Goal: Task Accomplishment & Management: Use online tool/utility

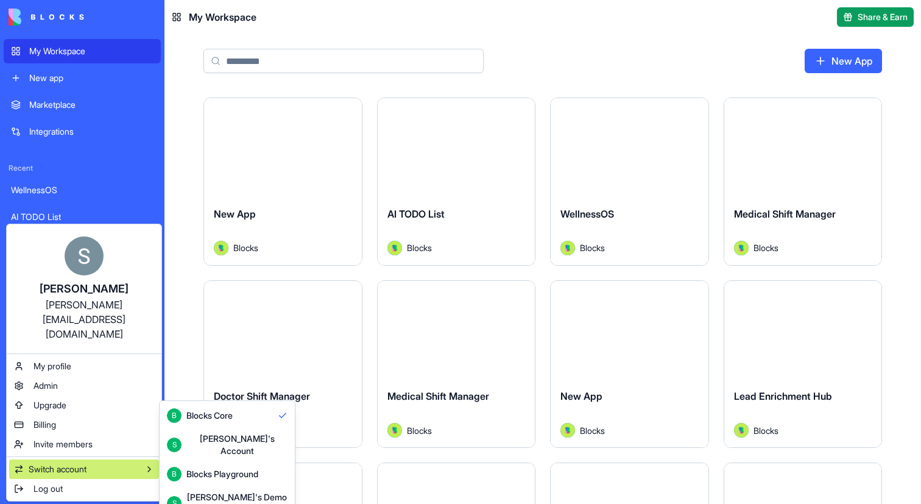
click at [233, 442] on div "[PERSON_NAME]'s Account" at bounding box center [236, 445] width 101 height 24
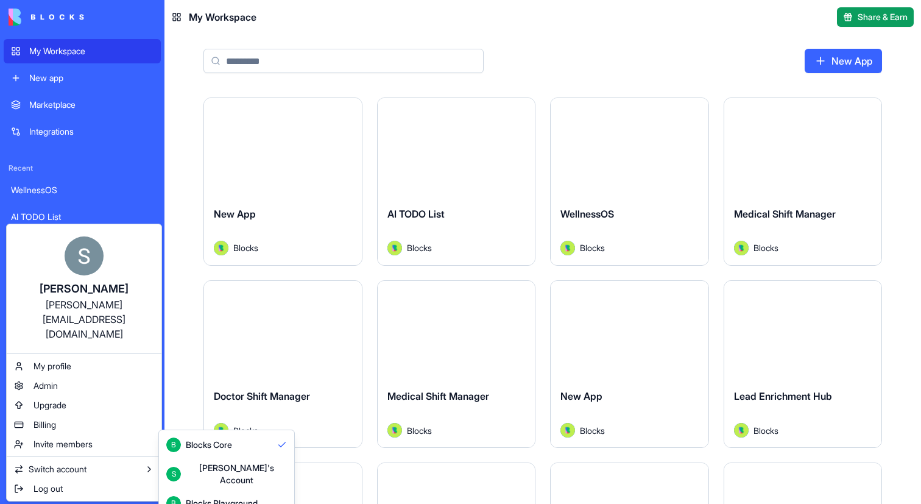
scroll to position [32, 0]
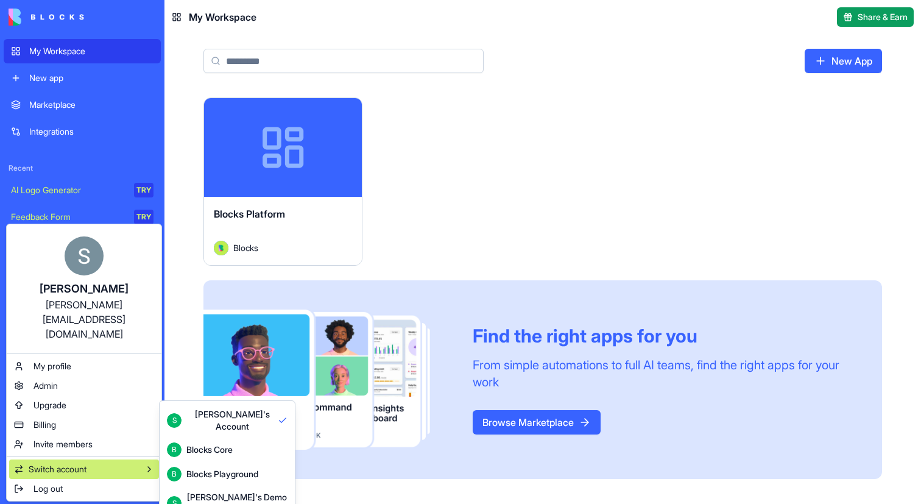
click at [225, 462] on button "B Blocks Playground" at bounding box center [227, 474] width 130 height 24
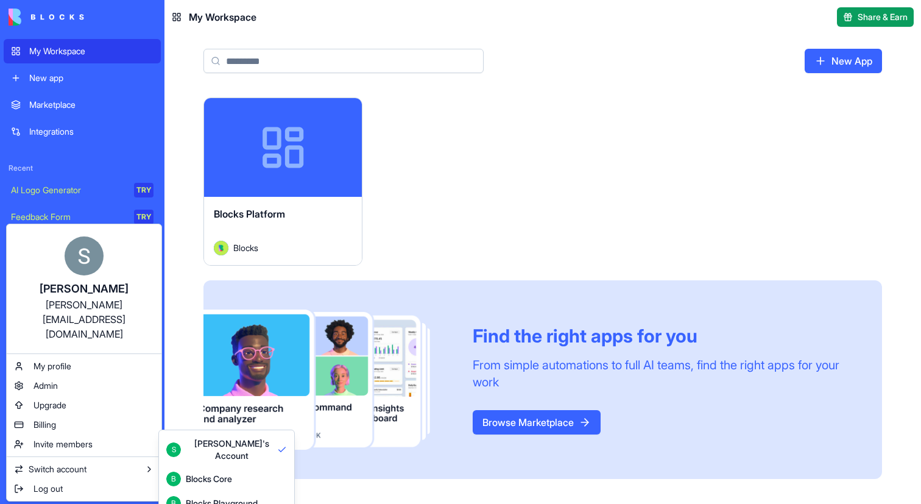
scroll to position [32, 0]
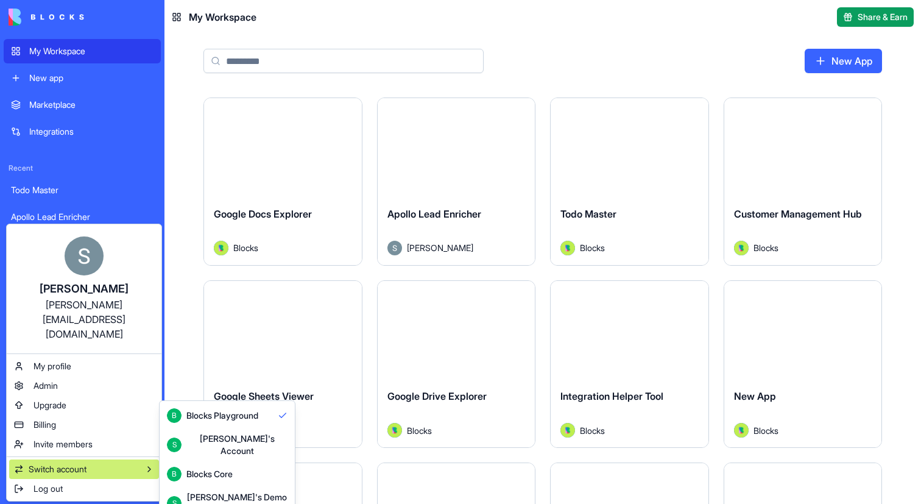
click at [221, 491] on div "[PERSON_NAME]'s Demo Account" at bounding box center [236, 503] width 101 height 24
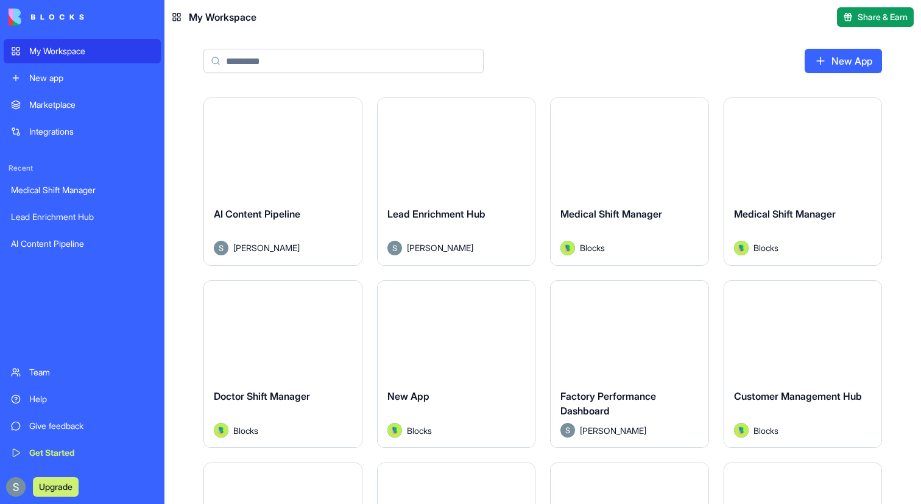
click at [291, 171] on div "Launch" at bounding box center [283, 147] width 158 height 99
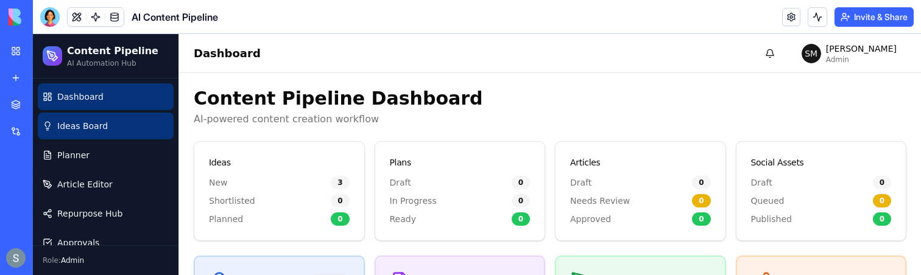
click at [104, 119] on link "Ideas Board" at bounding box center [106, 126] width 136 height 27
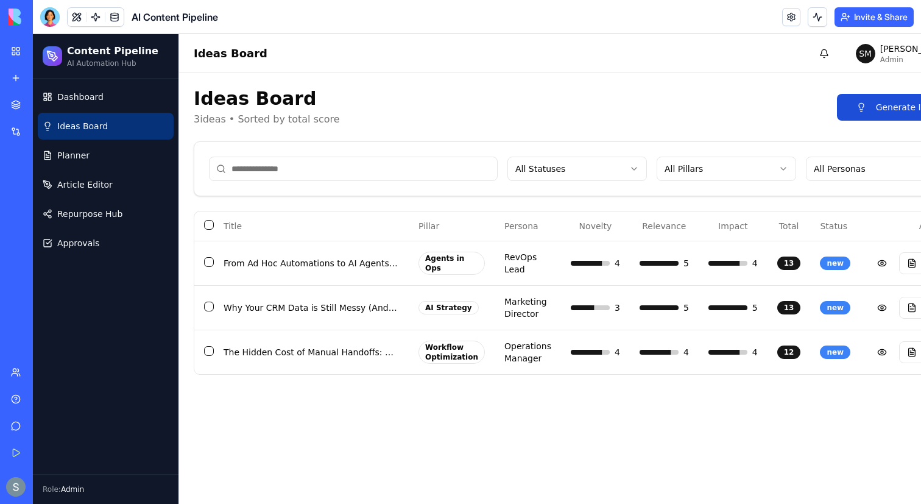
click at [869, 106] on button "Generate Ideas" at bounding box center [899, 107] width 124 height 27
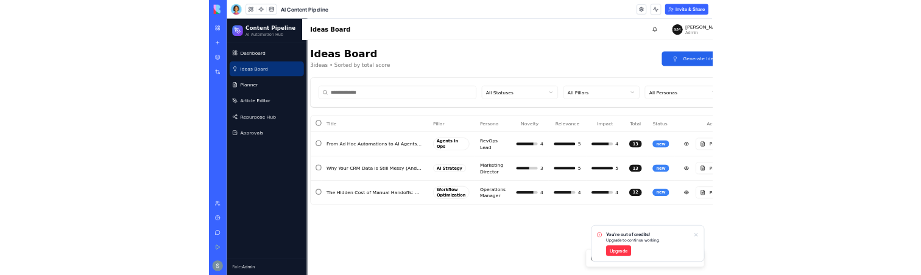
scroll to position [0, 7]
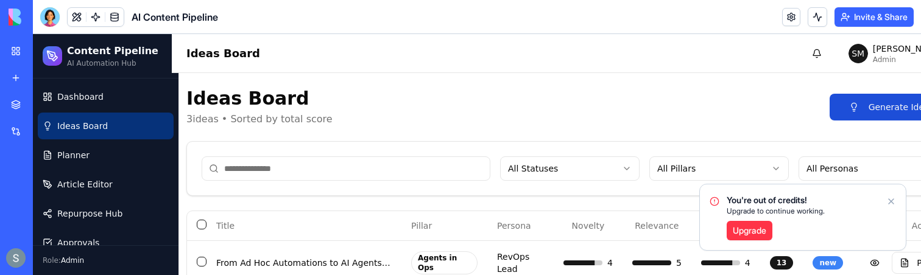
click at [881, 112] on button "Generate Ideas" at bounding box center [892, 107] width 124 height 27
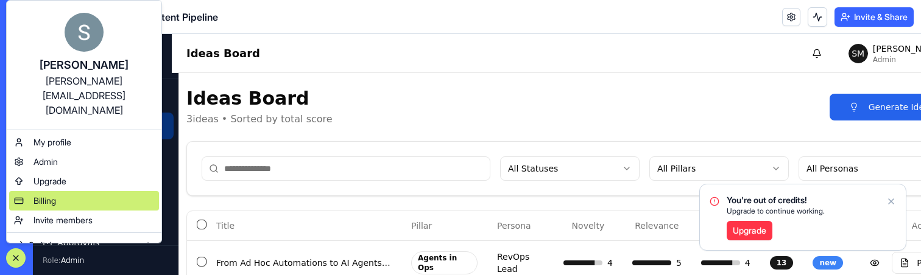
click at [69, 191] on div "Billing" at bounding box center [84, 201] width 150 height 20
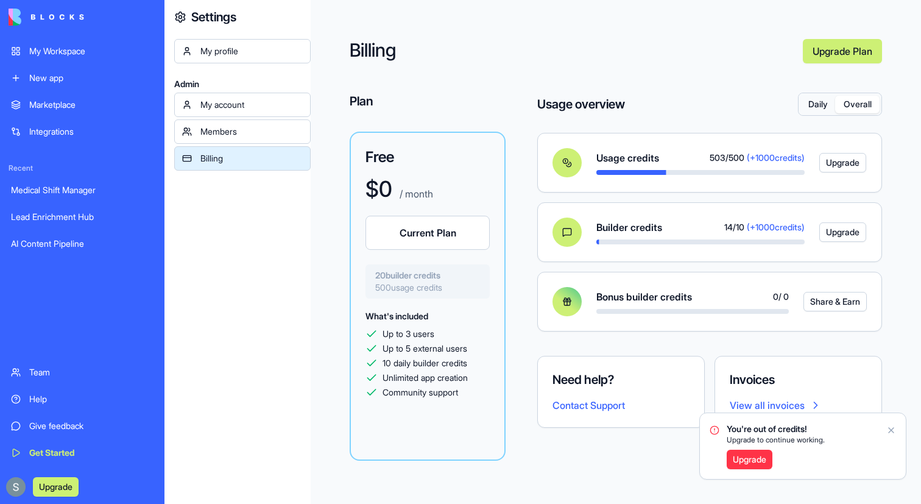
click at [865, 105] on button "Overall" at bounding box center [857, 105] width 44 height 18
click at [821, 107] on button "Daily" at bounding box center [818, 105] width 35 height 18
click at [854, 107] on button "Overall" at bounding box center [857, 105] width 44 height 18
click at [804, 107] on button "Daily" at bounding box center [818, 105] width 35 height 18
click at [831, 107] on button "Daily" at bounding box center [818, 105] width 35 height 18
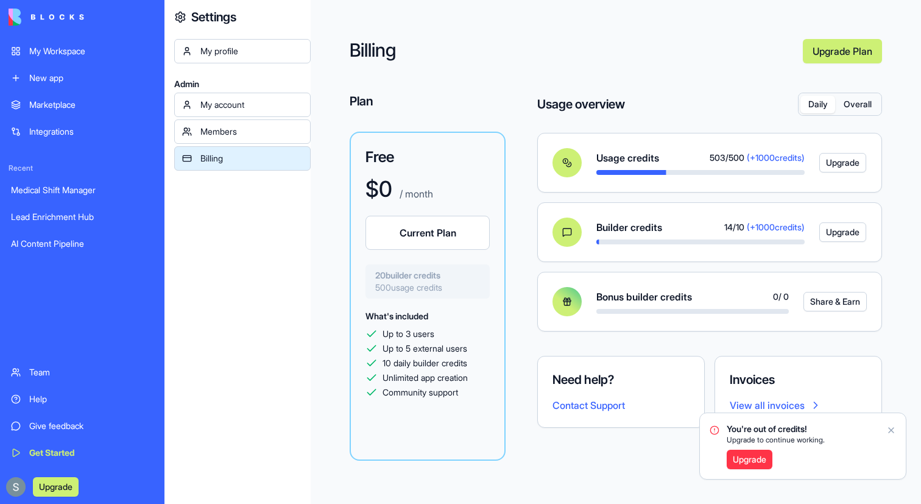
click at [850, 107] on button "Overall" at bounding box center [857, 105] width 44 height 18
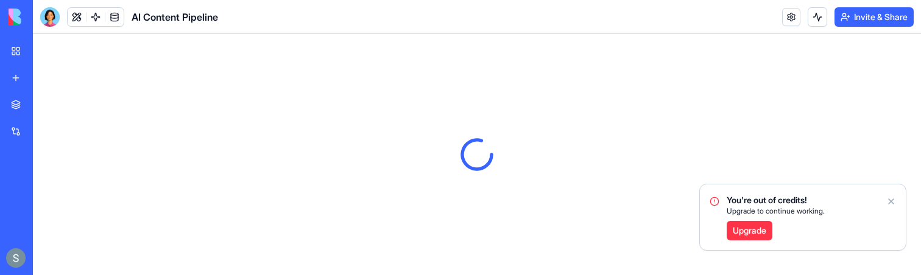
click at [892, 201] on icon "Notifications alt+T" at bounding box center [892, 202] width 10 height 10
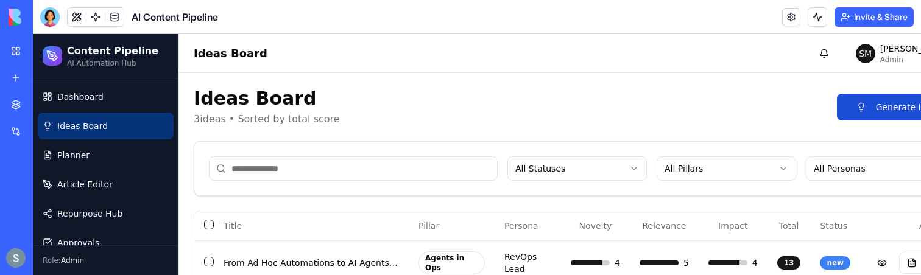
click at [859, 107] on button "Generate Ideas" at bounding box center [899, 107] width 124 height 27
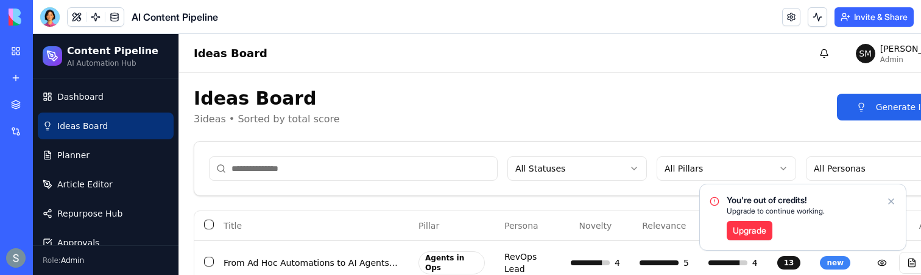
click at [45, 57] on div "My Workspace" at bounding box center [37, 51] width 16 height 12
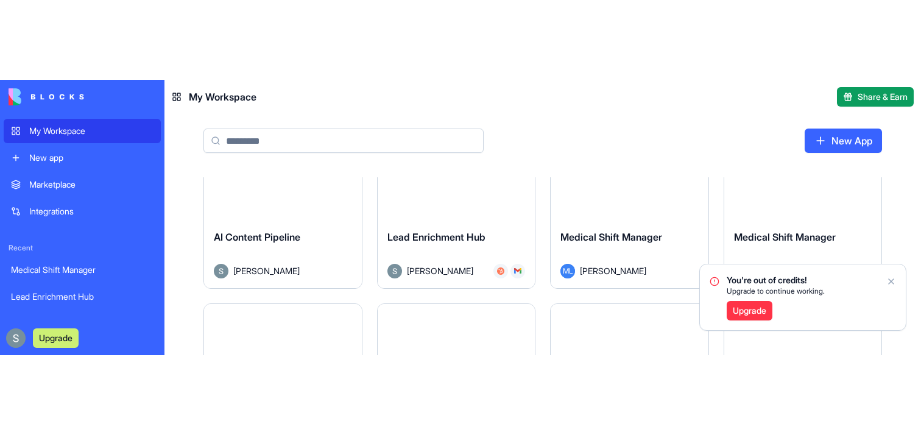
scroll to position [9, 0]
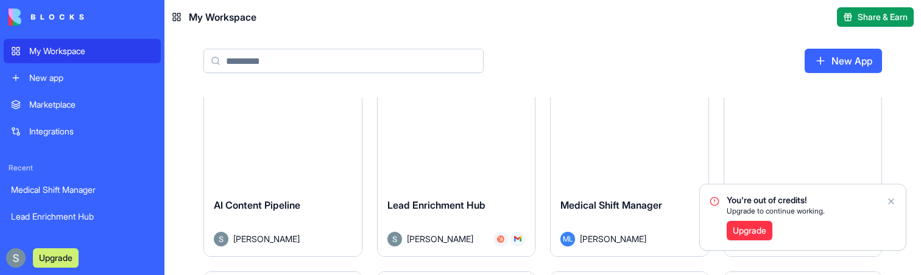
click at [640, 160] on div "Launch" at bounding box center [630, 139] width 158 height 99
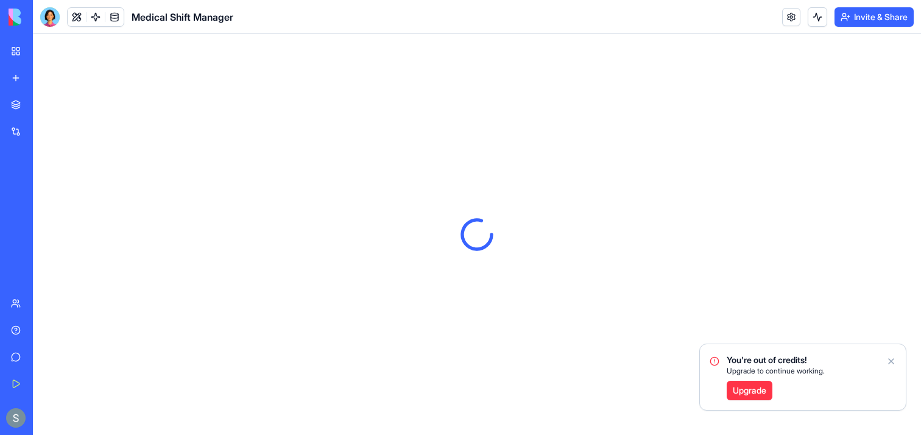
click at [894, 361] on icon "Notifications alt+T" at bounding box center [892, 361] width 10 height 10
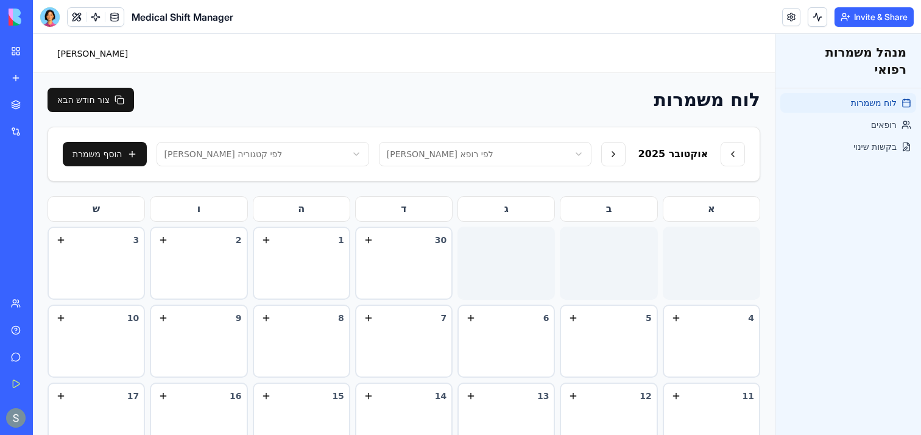
click at [431, 277] on div "30" at bounding box center [404, 263] width 98 height 73
click at [410, 258] on div "30" at bounding box center [404, 263] width 98 height 73
click at [402, 206] on div "ד" at bounding box center [404, 209] width 98 height 26
click at [402, 271] on div "30" at bounding box center [404, 263] width 98 height 73
click at [425, 322] on div "7" at bounding box center [403, 318] width 85 height 15
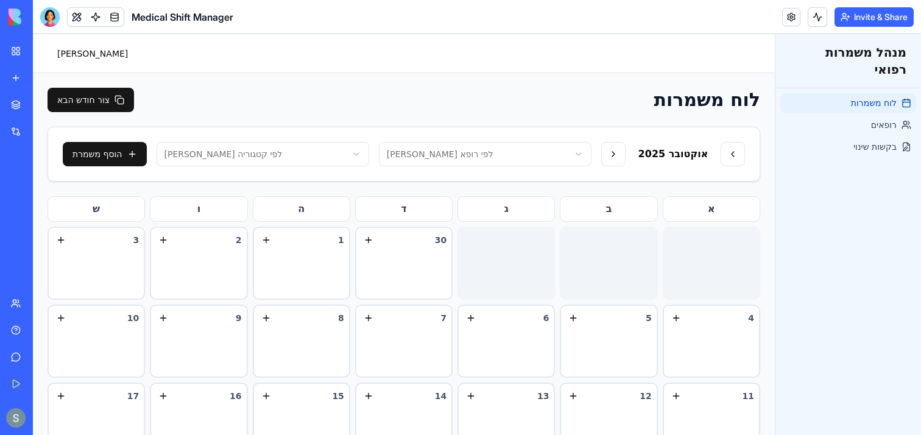
click at [506, 322] on div "6" at bounding box center [506, 318] width 85 height 15
click at [870, 116] on link "רופאים" at bounding box center [849, 125] width 136 height 20
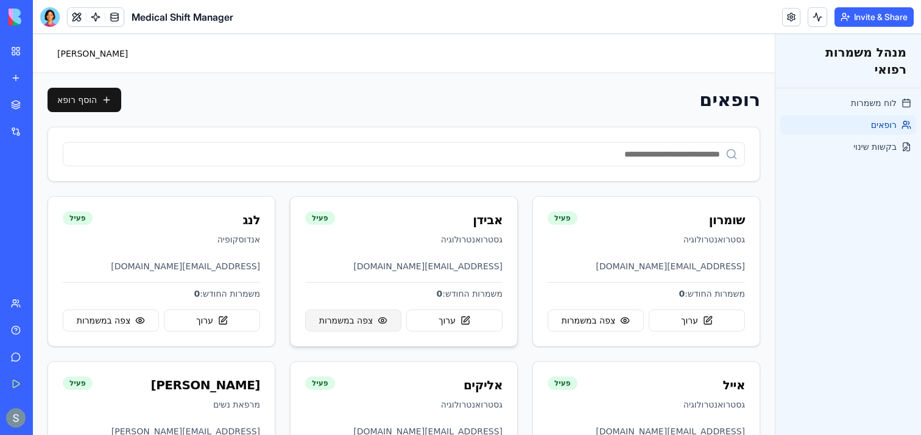
click at [367, 323] on span "צפה במשמרות" at bounding box center [346, 320] width 54 height 12
click at [868, 137] on link "בקשות שינוי" at bounding box center [849, 147] width 136 height 20
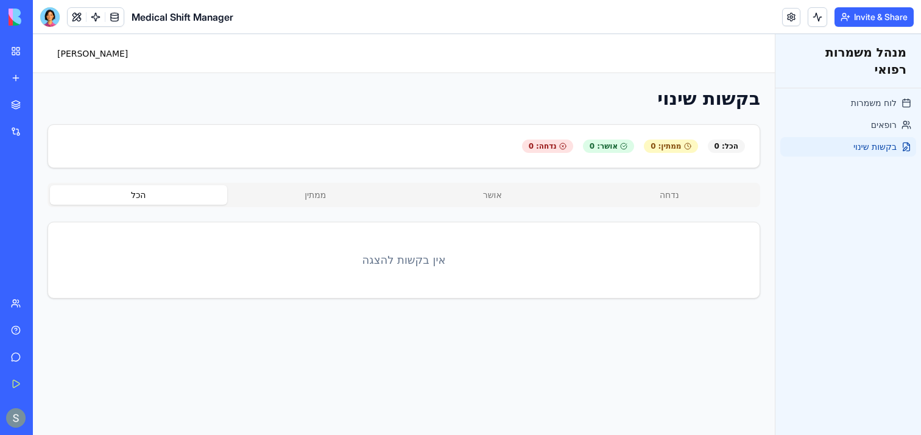
click at [45, 54] on div "My Workspace" at bounding box center [37, 51] width 16 height 12
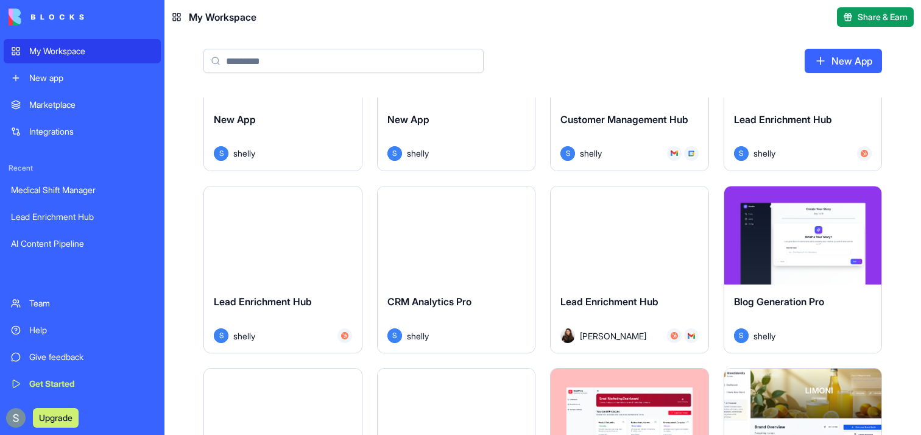
scroll to position [462, 0]
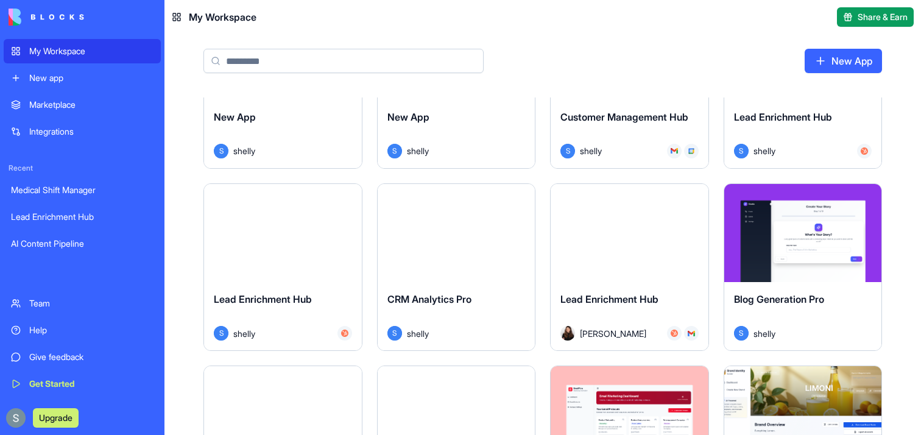
click at [759, 252] on div "Launch" at bounding box center [804, 233] width 158 height 99
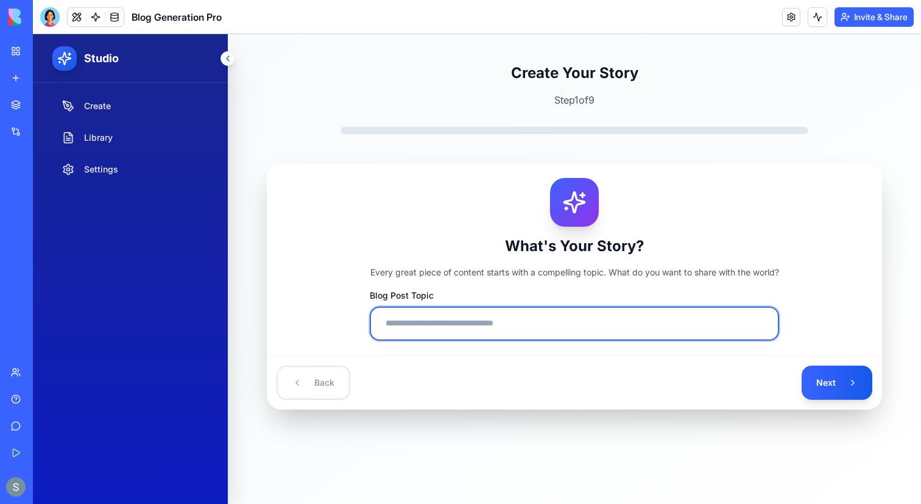
click at [539, 328] on input "Blog Post Topic" at bounding box center [575, 324] width 410 height 34
type input "*"
type input "**********"
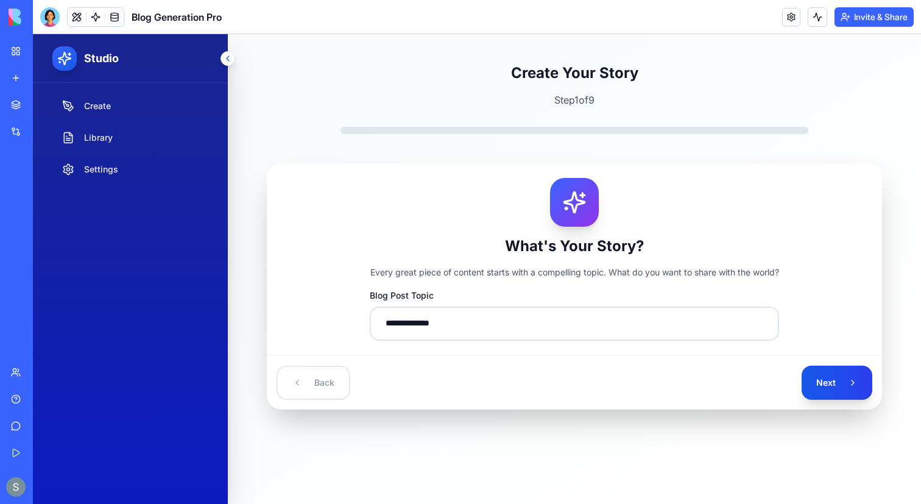
click at [818, 380] on button "Next" at bounding box center [837, 383] width 71 height 34
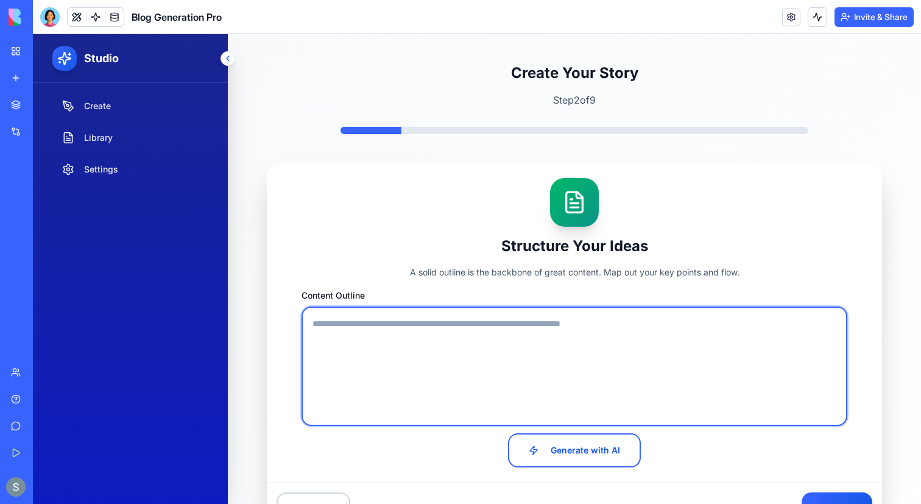
click at [628, 369] on textarea "Content Outline" at bounding box center [575, 366] width 546 height 119
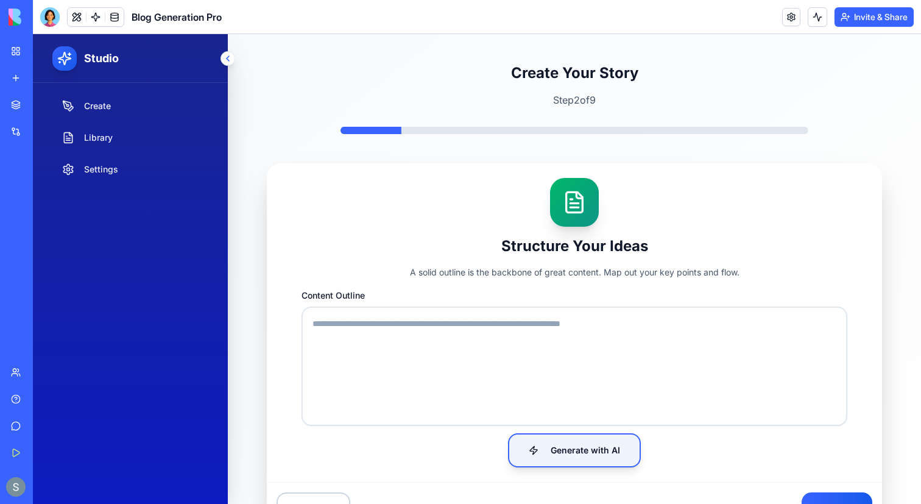
click at [587, 447] on button "Generate with AI" at bounding box center [574, 450] width 133 height 34
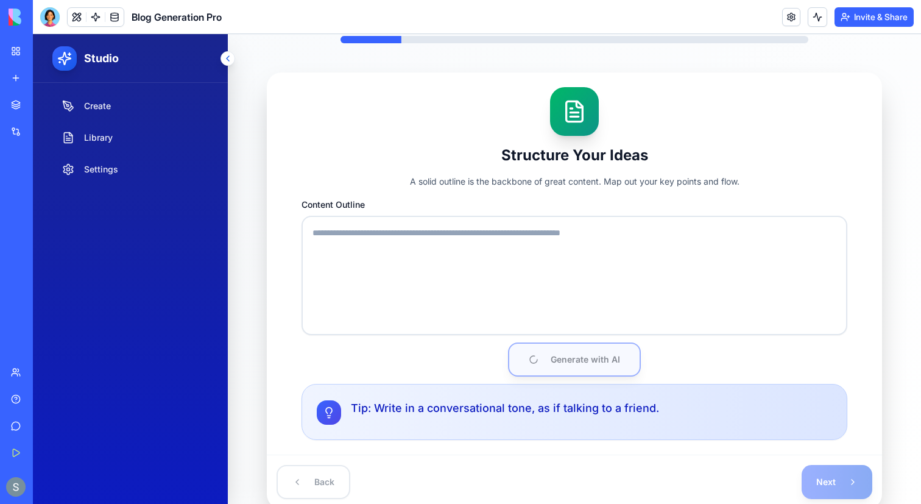
scroll to position [94, 0]
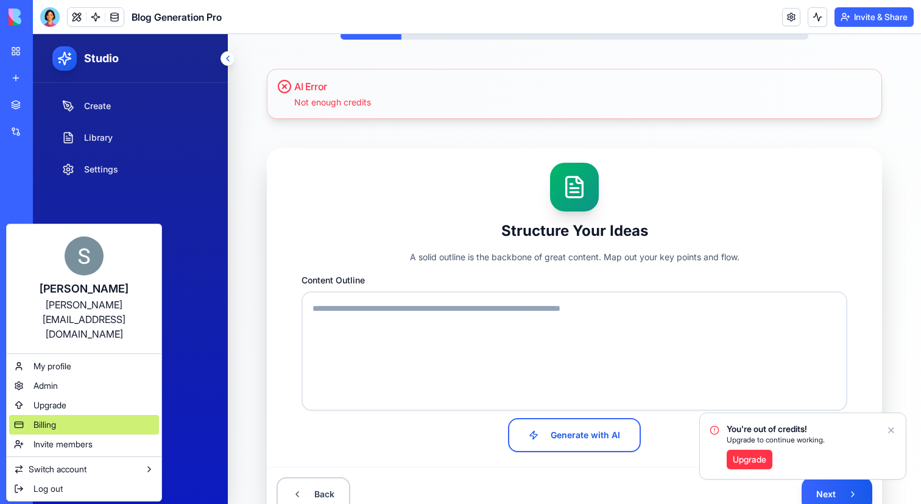
click at [65, 415] on div "Billing" at bounding box center [84, 425] width 150 height 20
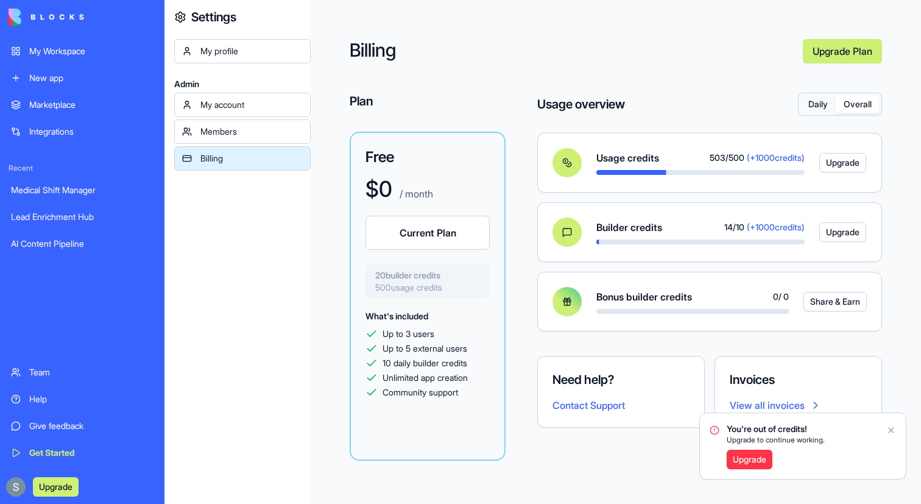
click at [858, 110] on button "Overall" at bounding box center [857, 105] width 44 height 18
click at [806, 107] on button "Daily" at bounding box center [818, 105] width 35 height 18
click at [845, 104] on button "Overall" at bounding box center [857, 105] width 44 height 18
click at [809, 105] on button "Daily" at bounding box center [818, 105] width 35 height 18
click at [839, 105] on button "Overall" at bounding box center [857, 105] width 44 height 18
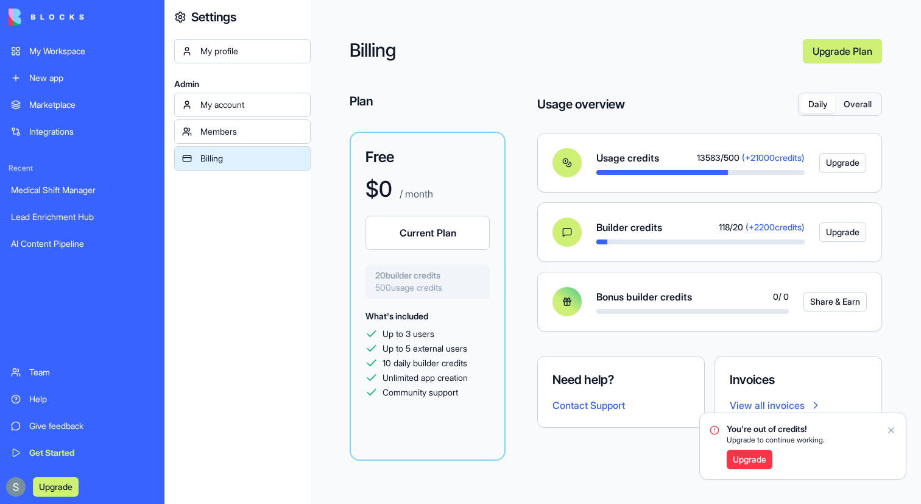
click at [814, 107] on button "Daily" at bounding box center [818, 105] width 35 height 18
click at [849, 107] on button "Overall" at bounding box center [857, 105] width 44 height 18
click at [822, 104] on button "Daily" at bounding box center [818, 105] width 35 height 18
